Goal: Information Seeking & Learning: Learn about a topic

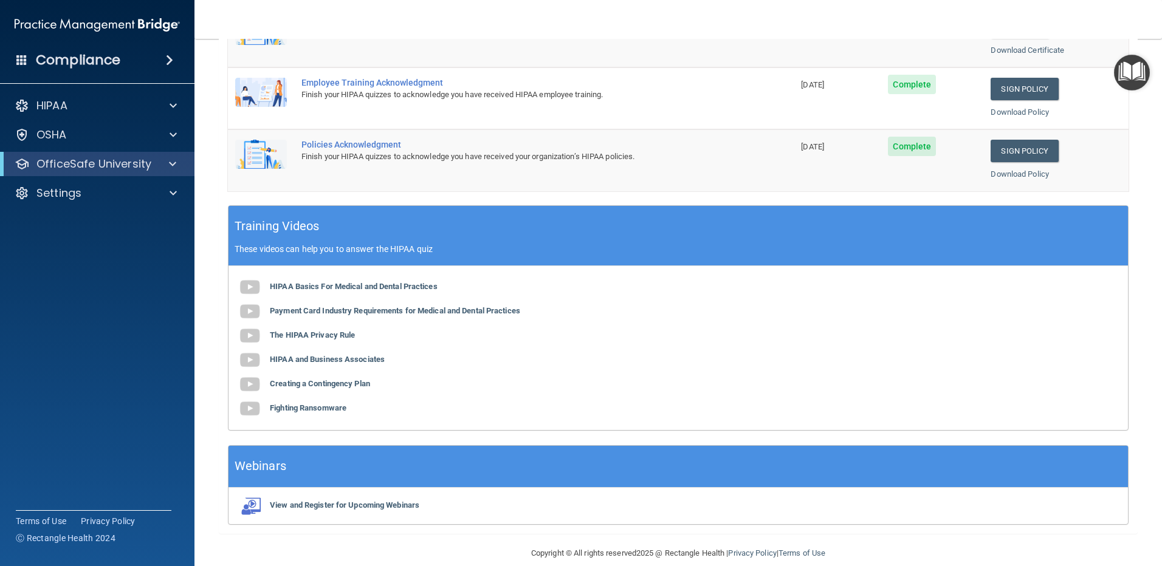
scroll to position [349, 0]
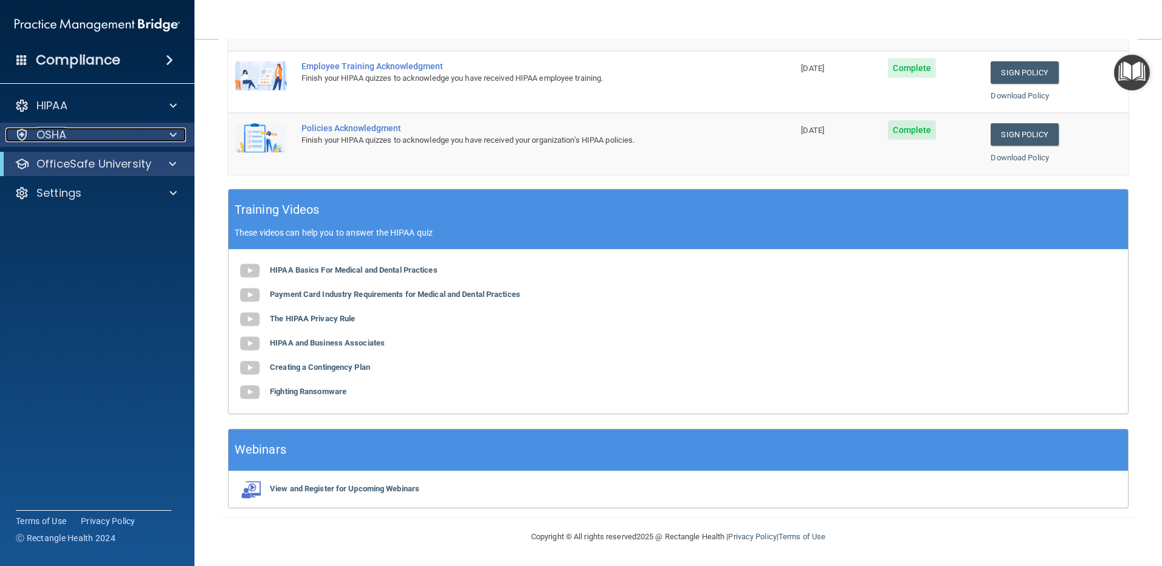
click at [167, 130] on div at bounding box center [171, 135] width 30 height 15
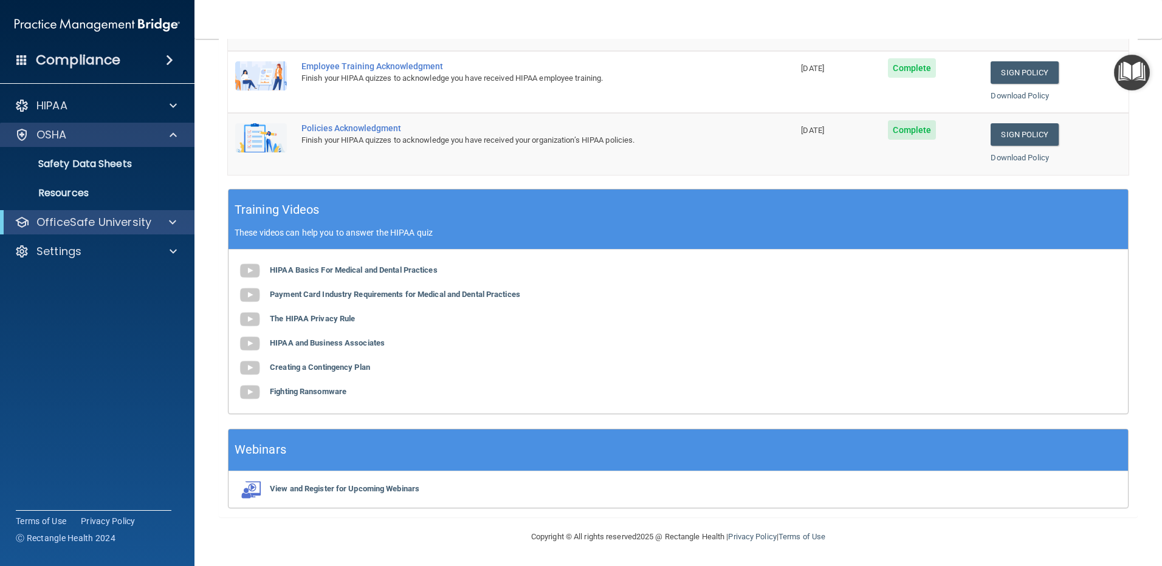
click at [182, 125] on div "OSHA" at bounding box center [97, 135] width 195 height 24
click at [140, 222] on p "OfficeSafe University" at bounding box center [93, 222] width 115 height 15
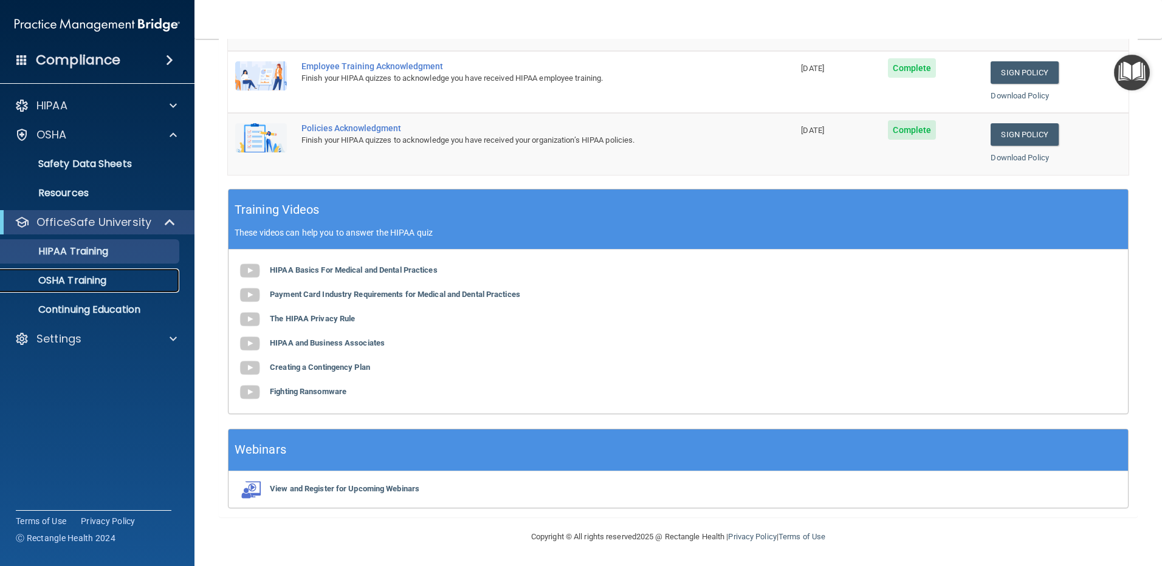
click at [118, 281] on div "OSHA Training" at bounding box center [91, 281] width 166 height 12
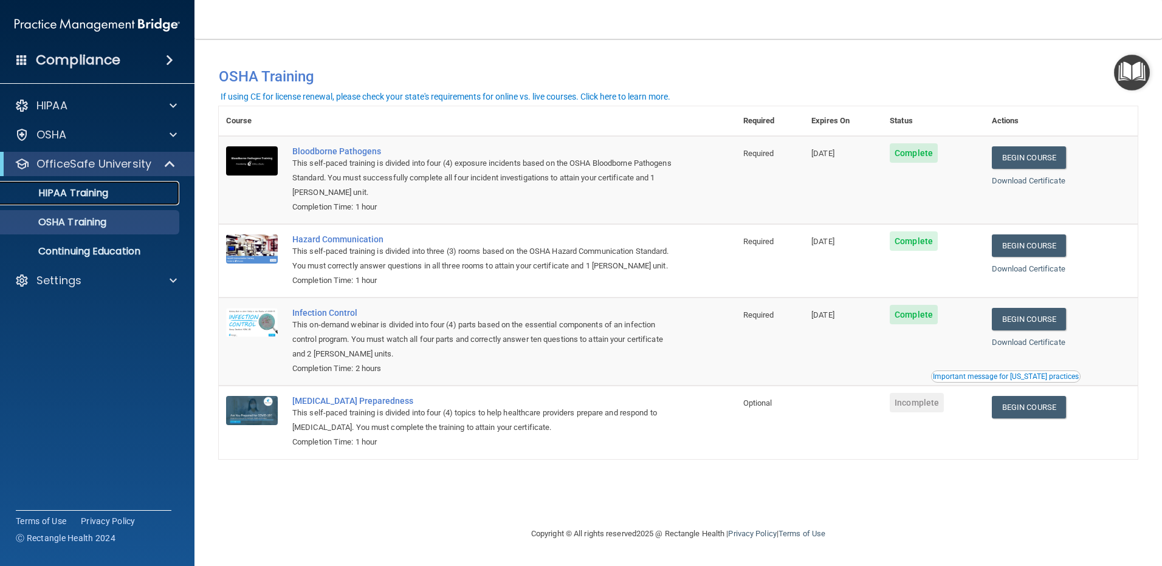
click at [116, 201] on link "HIPAA Training" at bounding box center [83, 193] width 191 height 24
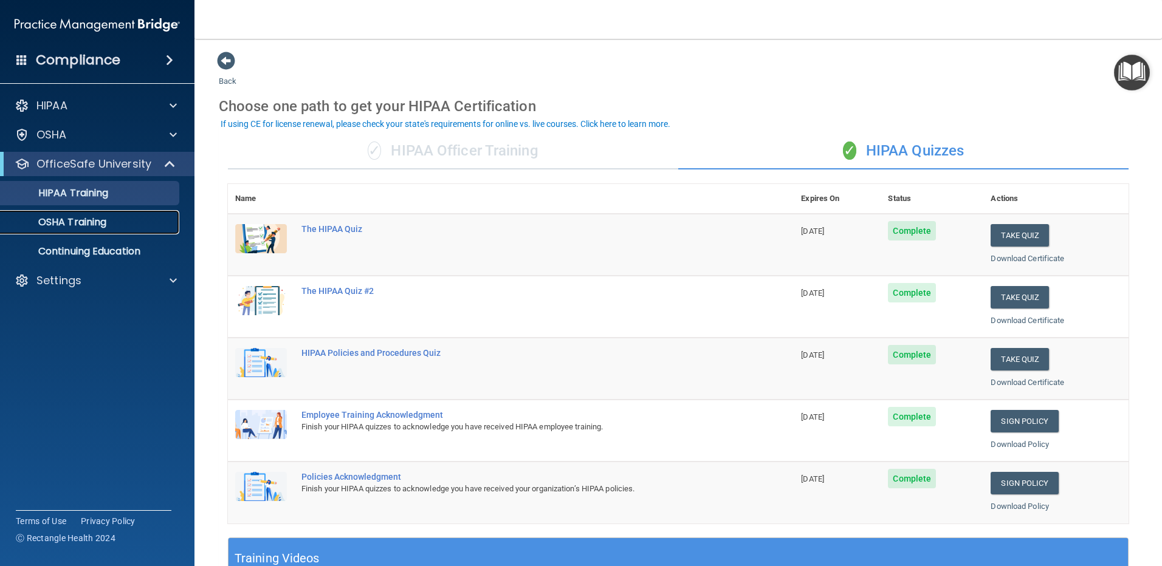
click at [123, 227] on div "OSHA Training" at bounding box center [91, 222] width 166 height 12
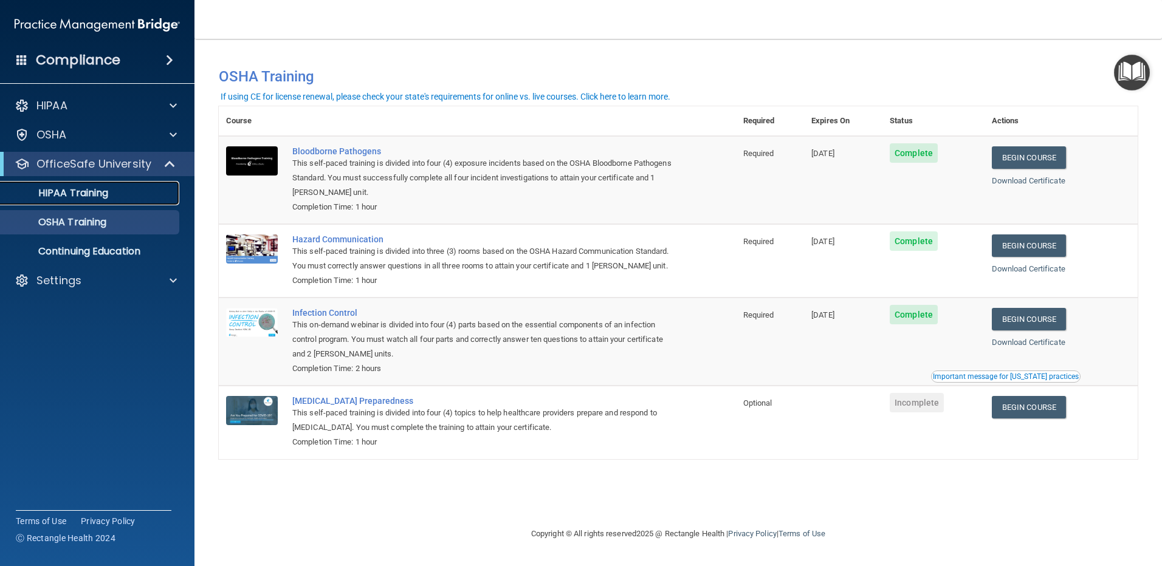
click at [108, 201] on link "HIPAA Training" at bounding box center [83, 193] width 191 height 24
